Goal: Task Accomplishment & Management: Manage account settings

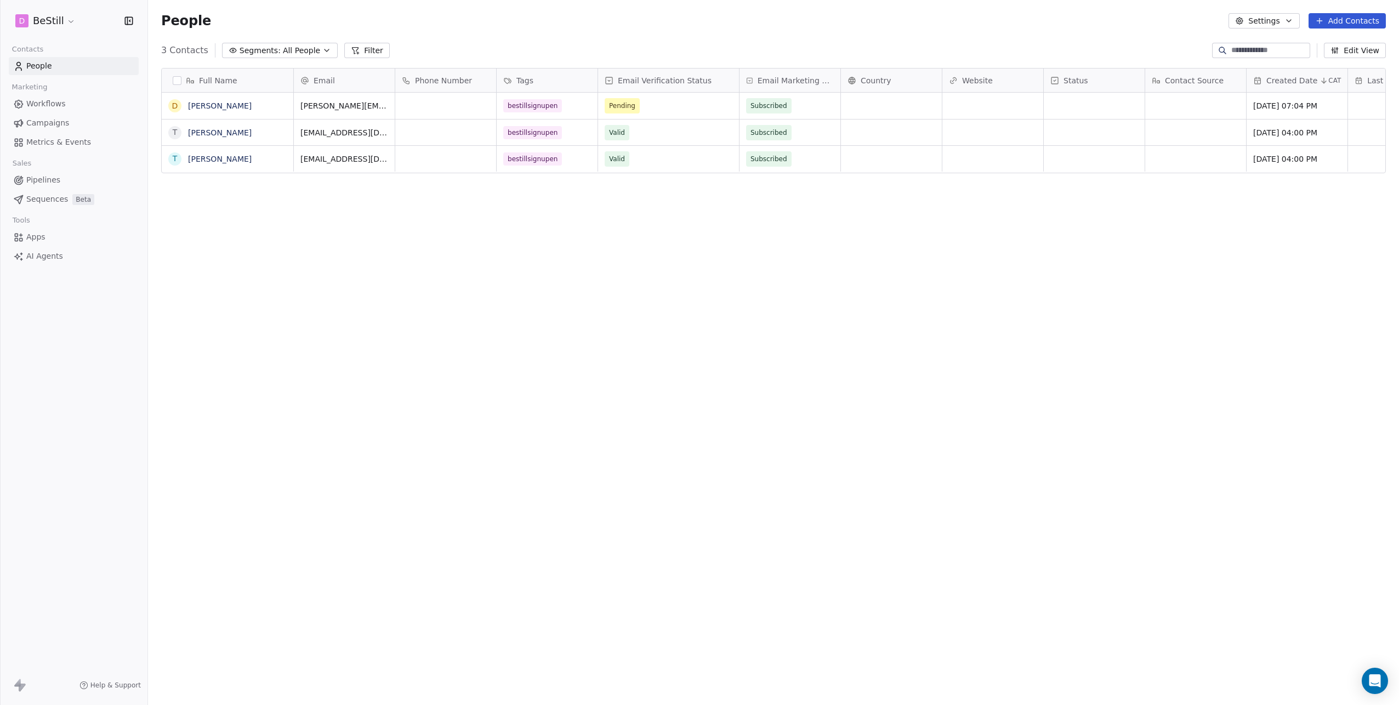
scroll to position [612, 1243]
click at [46, 103] on span "Workflows" at bounding box center [45, 104] width 39 height 12
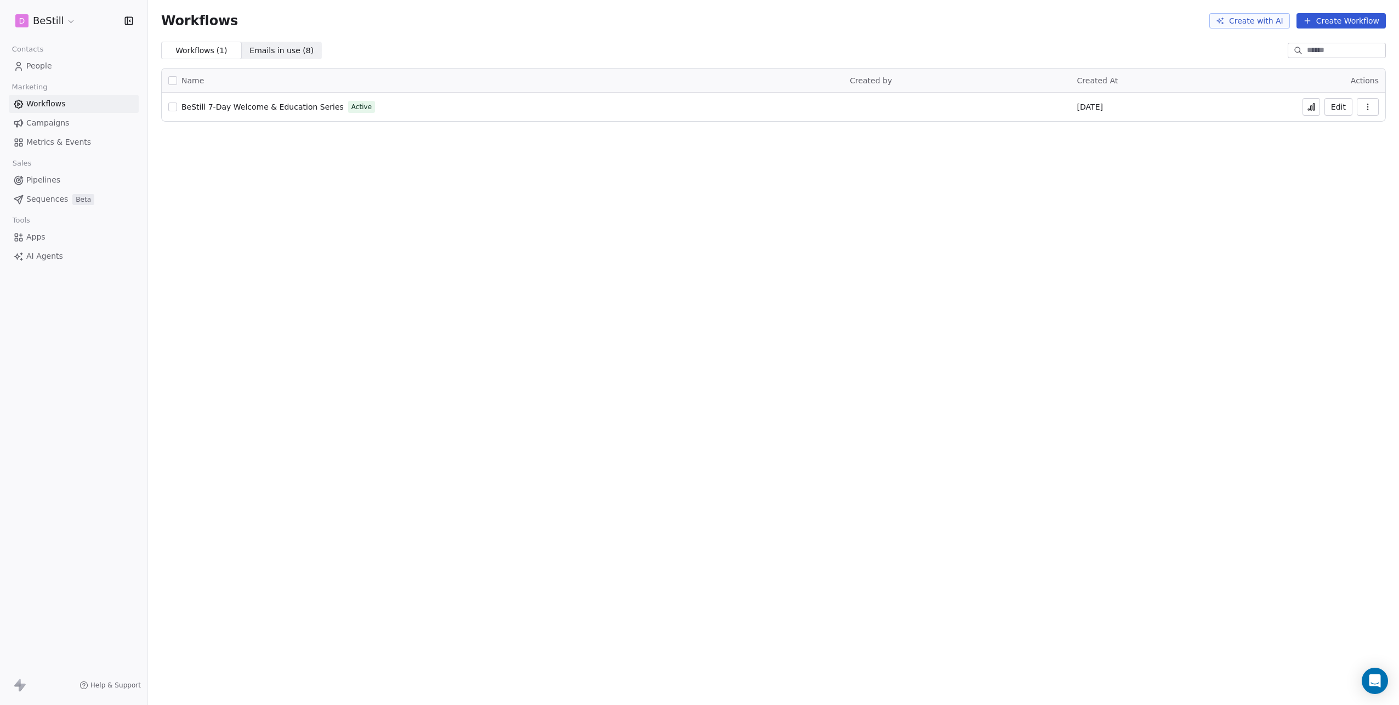
click at [1308, 109] on icon at bounding box center [1311, 107] width 9 height 9
click at [40, 66] on span "People" at bounding box center [39, 66] width 26 height 12
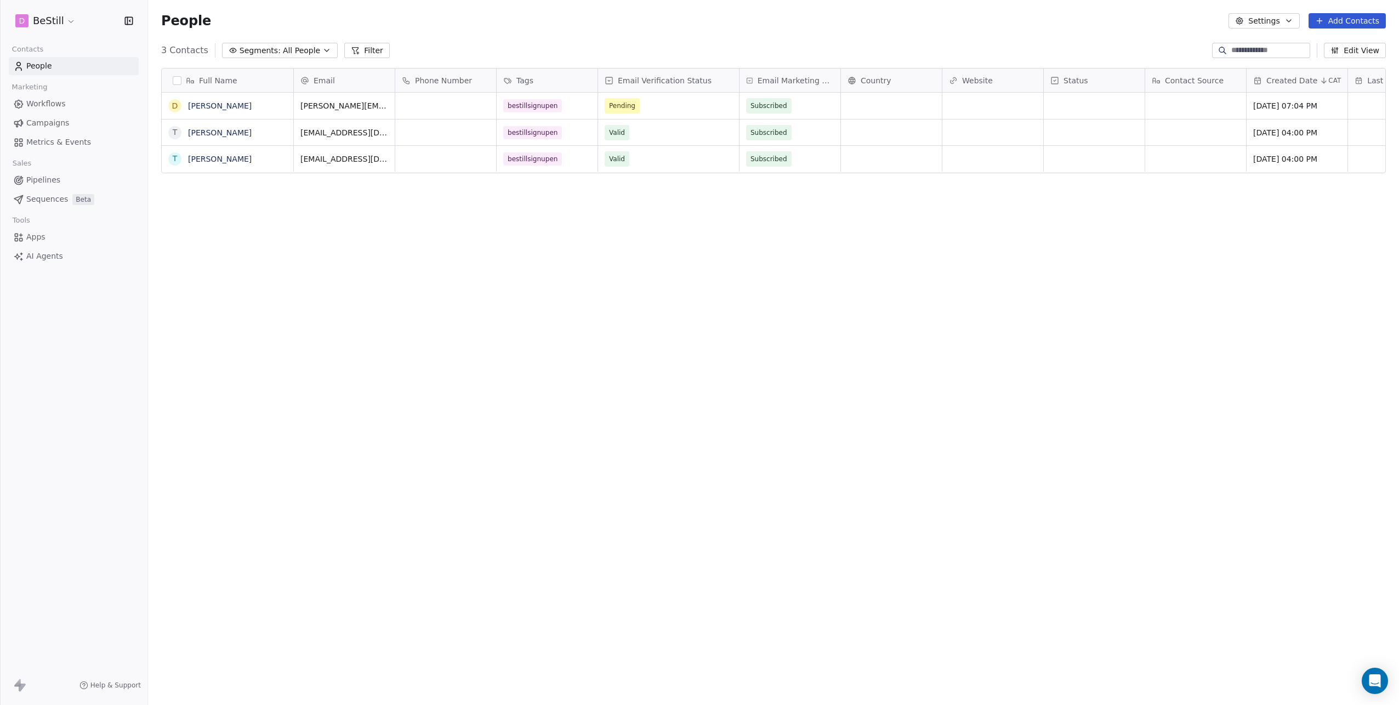
scroll to position [612, 1243]
click at [551, 260] on div "Full Name T Tom D Dhruv T Tom Email Phone Number Tags Email Verification Status…" at bounding box center [773, 369] width 1251 height 621
click at [50, 106] on span "Workflows" at bounding box center [45, 104] width 39 height 12
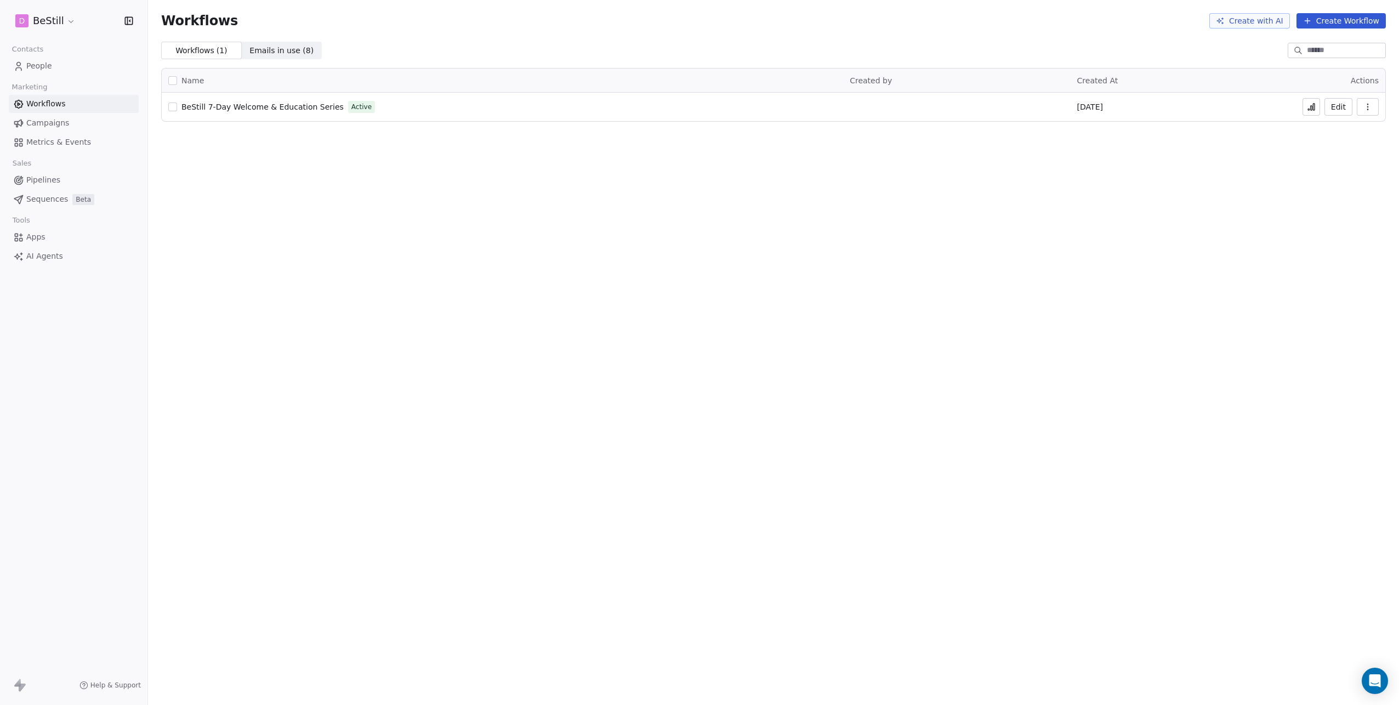
click at [1314, 110] on icon at bounding box center [1311, 107] width 9 height 9
click at [42, 66] on span "People" at bounding box center [39, 66] width 26 height 12
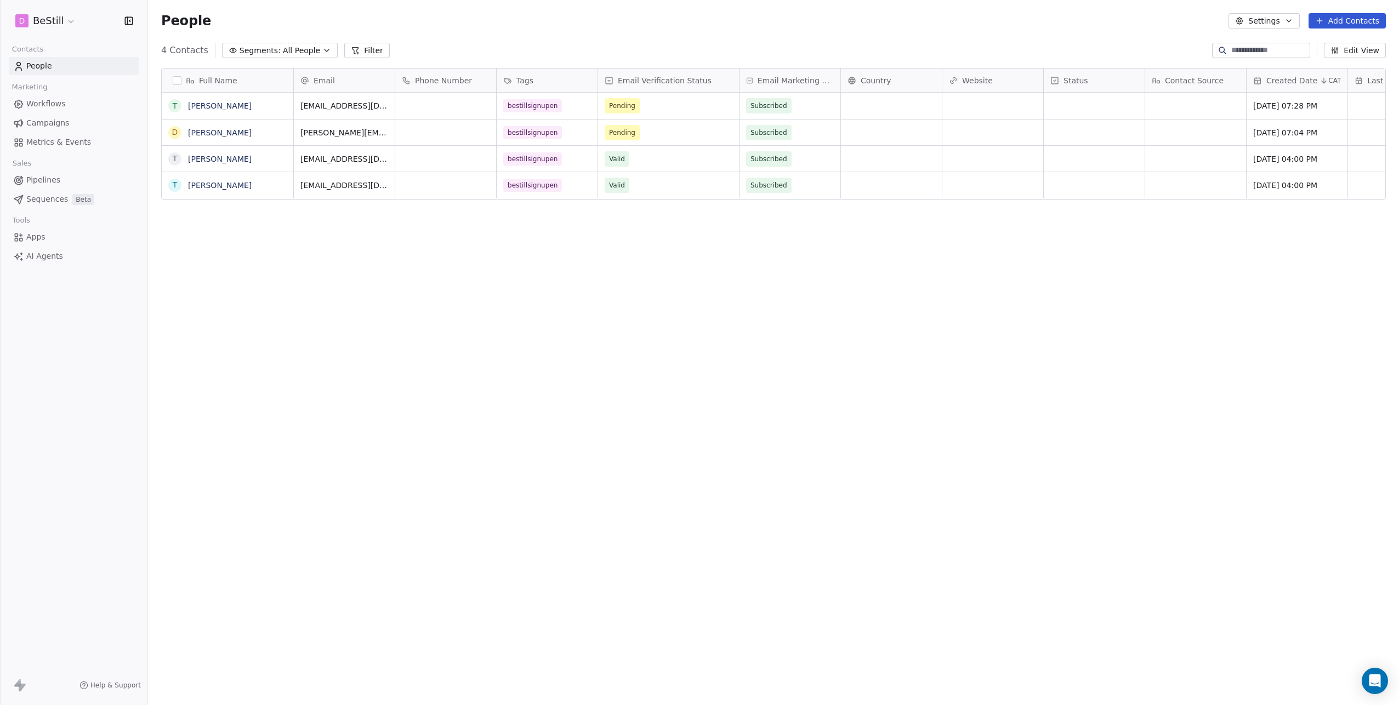
click at [431, 205] on div "Full Name T Tom D Dhruv T Tom T Tom Email Phone Number Tags Email Verification …" at bounding box center [773, 369] width 1251 height 621
click at [47, 105] on span "Workflows" at bounding box center [45, 104] width 39 height 12
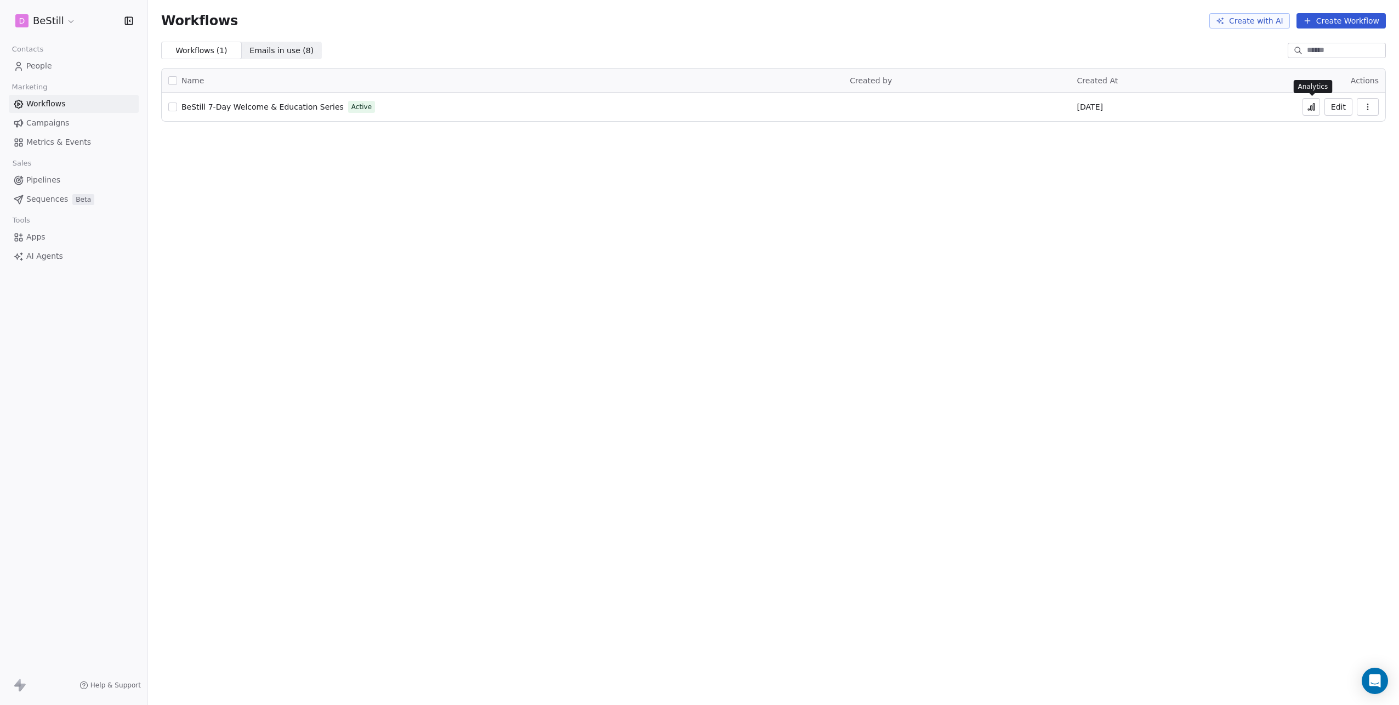
click at [1308, 103] on icon at bounding box center [1311, 107] width 9 height 9
click at [44, 66] on span "People" at bounding box center [39, 66] width 26 height 12
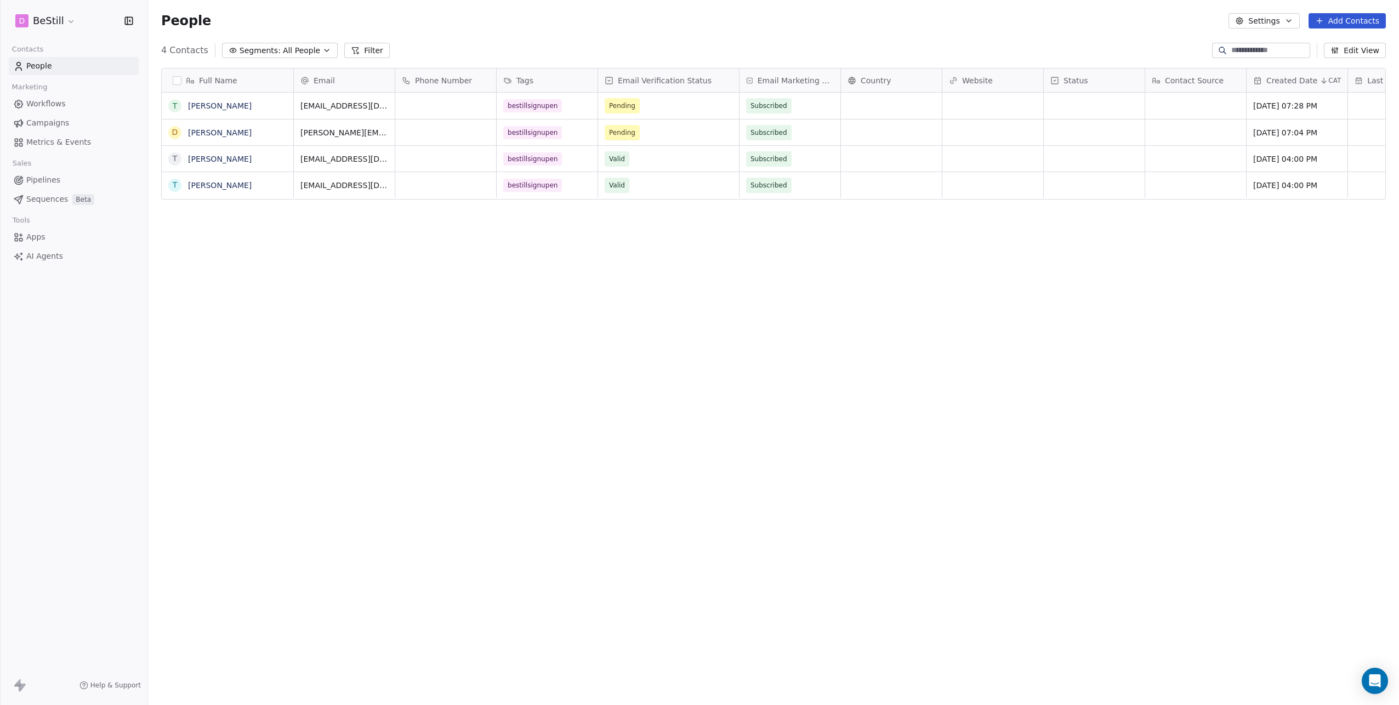
scroll to position [612, 1243]
click at [55, 106] on span "Workflows" at bounding box center [45, 104] width 39 height 12
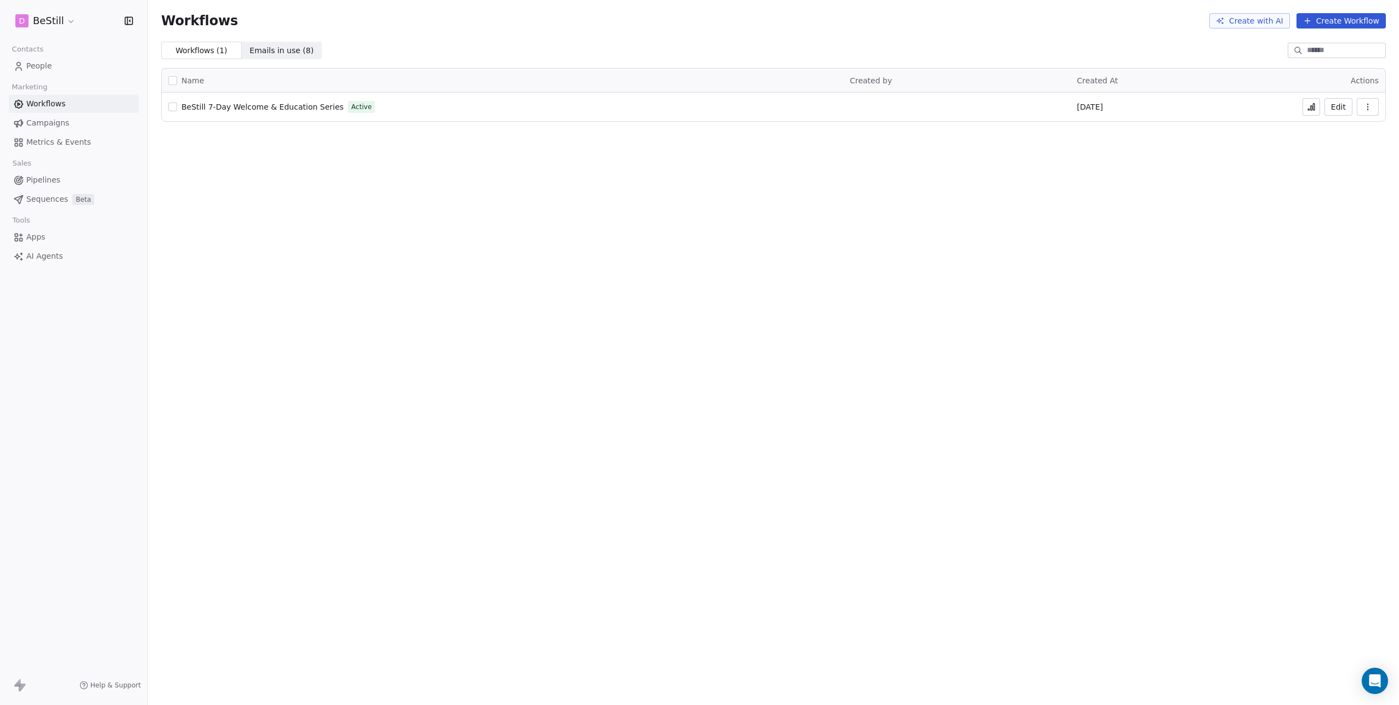
click at [288, 107] on span "BeStill 7-Day Welcome & Education Series" at bounding box center [262, 107] width 162 height 9
click at [31, 67] on span "People" at bounding box center [39, 66] width 26 height 12
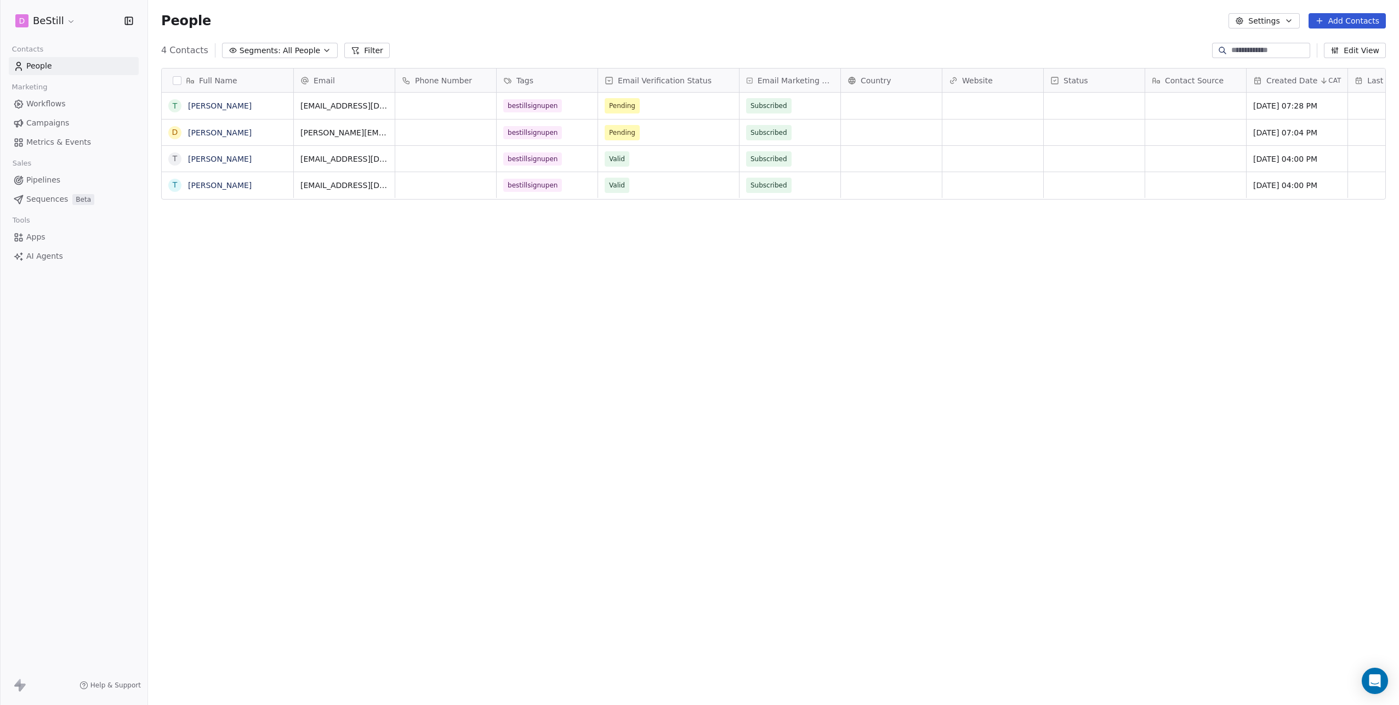
scroll to position [612, 1243]
click at [44, 69] on span "People" at bounding box center [39, 66] width 26 height 12
click at [531, 82] on span "Tags" at bounding box center [525, 80] width 17 height 11
click at [529, 100] on span "Manage property" at bounding box center [550, 103] width 66 height 11
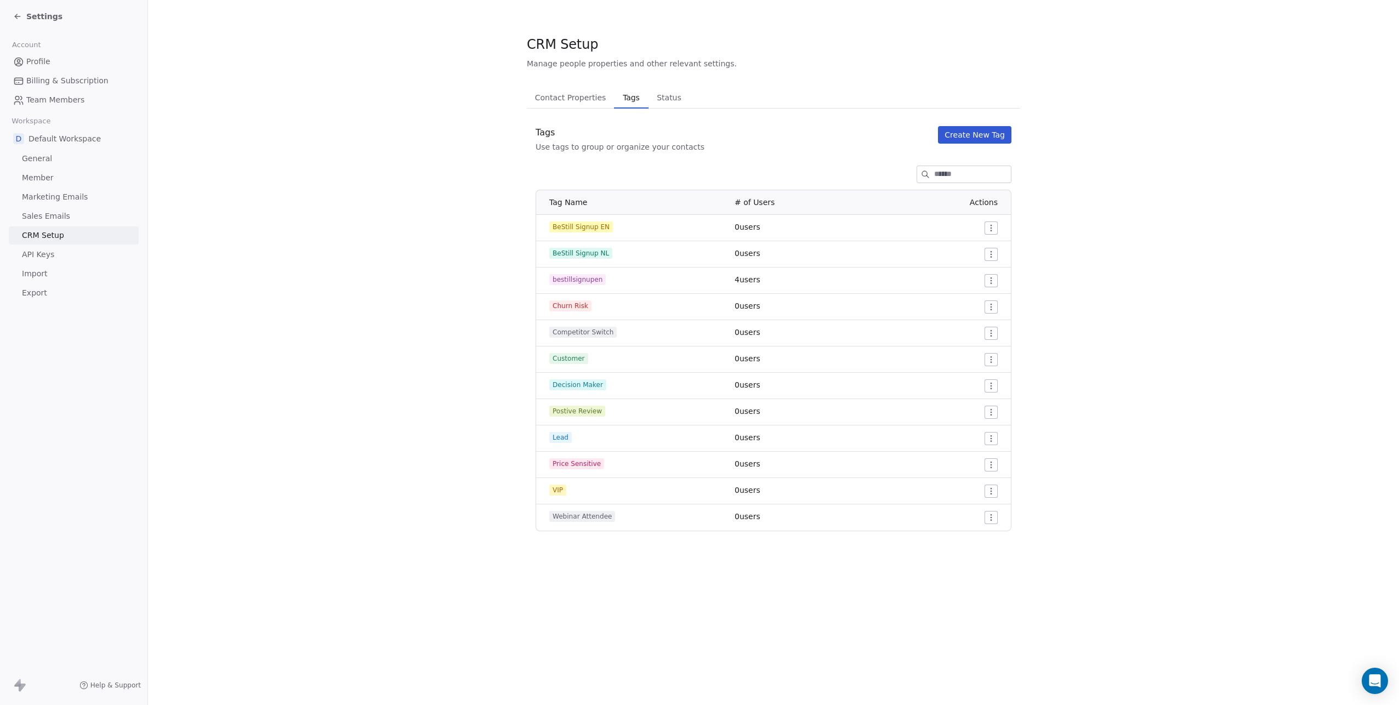
click at [20, 15] on icon at bounding box center [17, 16] width 9 height 9
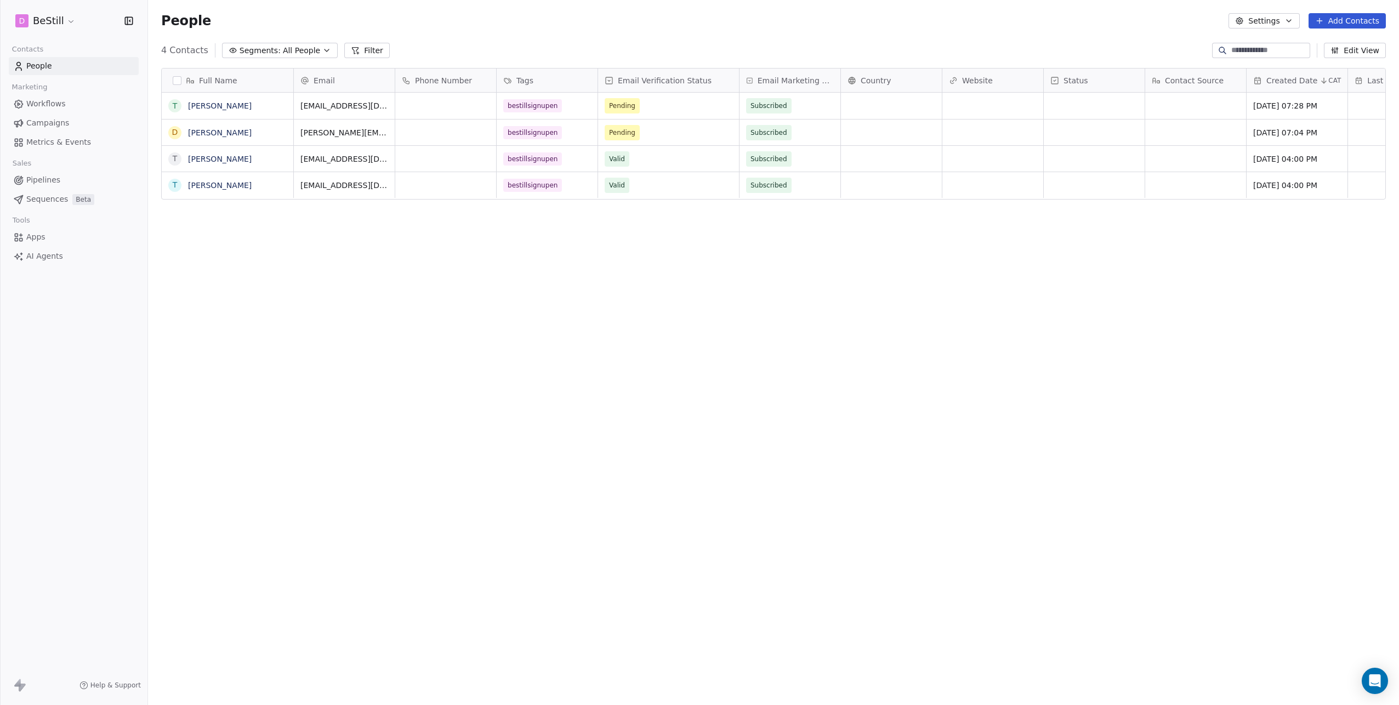
scroll to position [612, 1243]
